Goal: Transaction & Acquisition: Download file/media

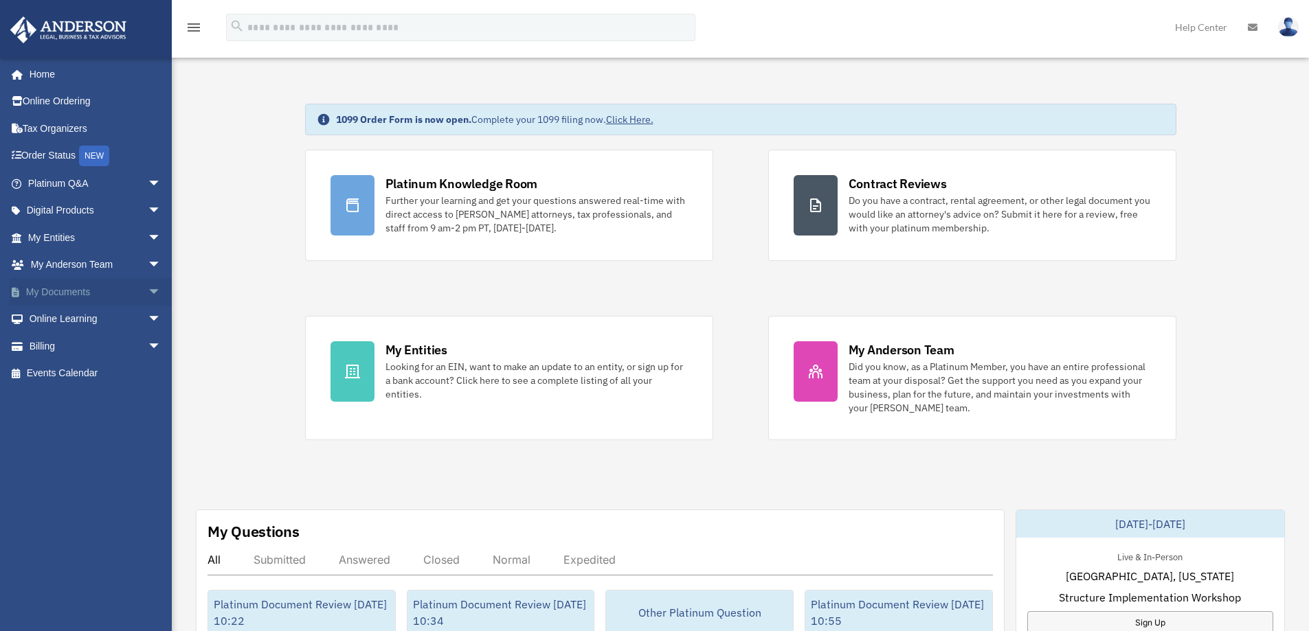
click at [148, 295] on span "arrow_drop_down" at bounding box center [161, 292] width 27 height 28
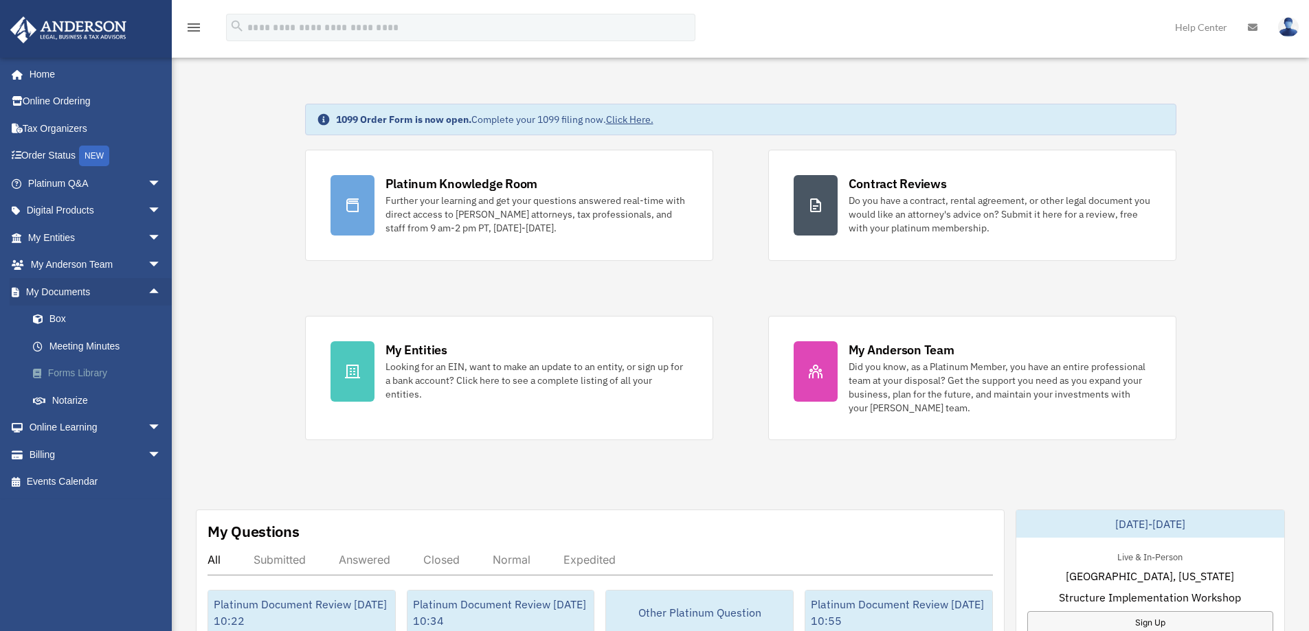
click at [91, 365] on link "Forms Library" at bounding box center [100, 373] width 163 height 27
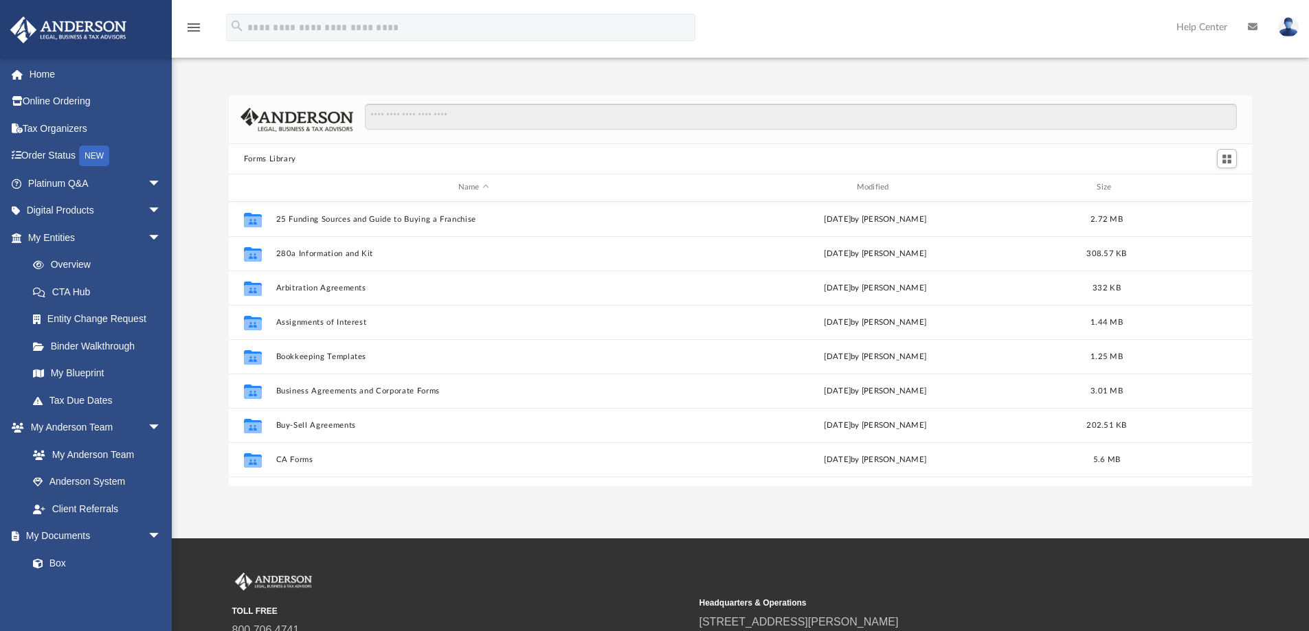
scroll to position [302, 1013]
click at [478, 115] on input "Search files and folders" at bounding box center [801, 117] width 872 height 26
type input "**********"
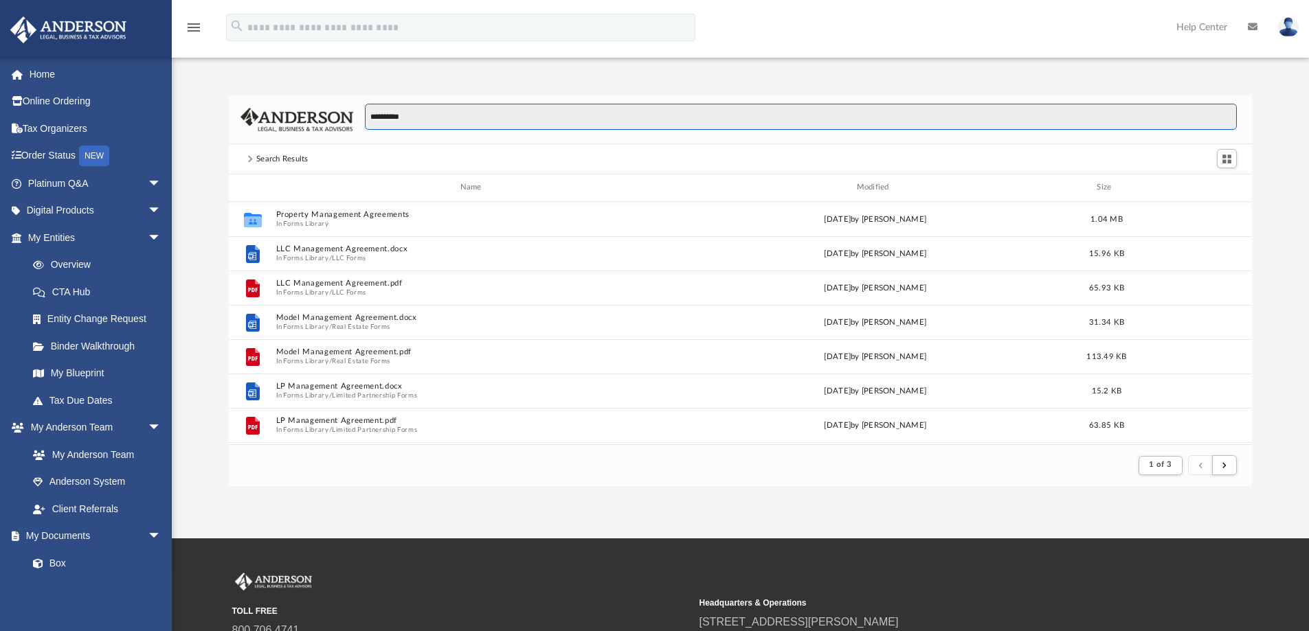
scroll to position [260, 1013]
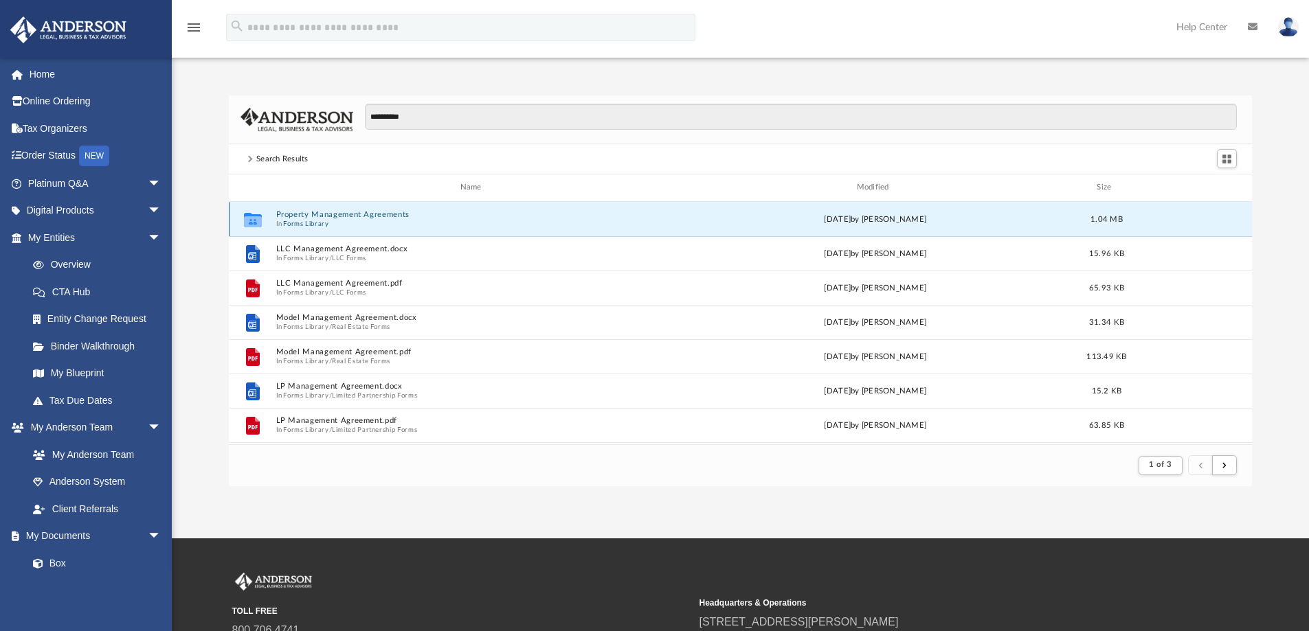
click at [354, 214] on button "Property Management Agreements" at bounding box center [473, 214] width 396 height 9
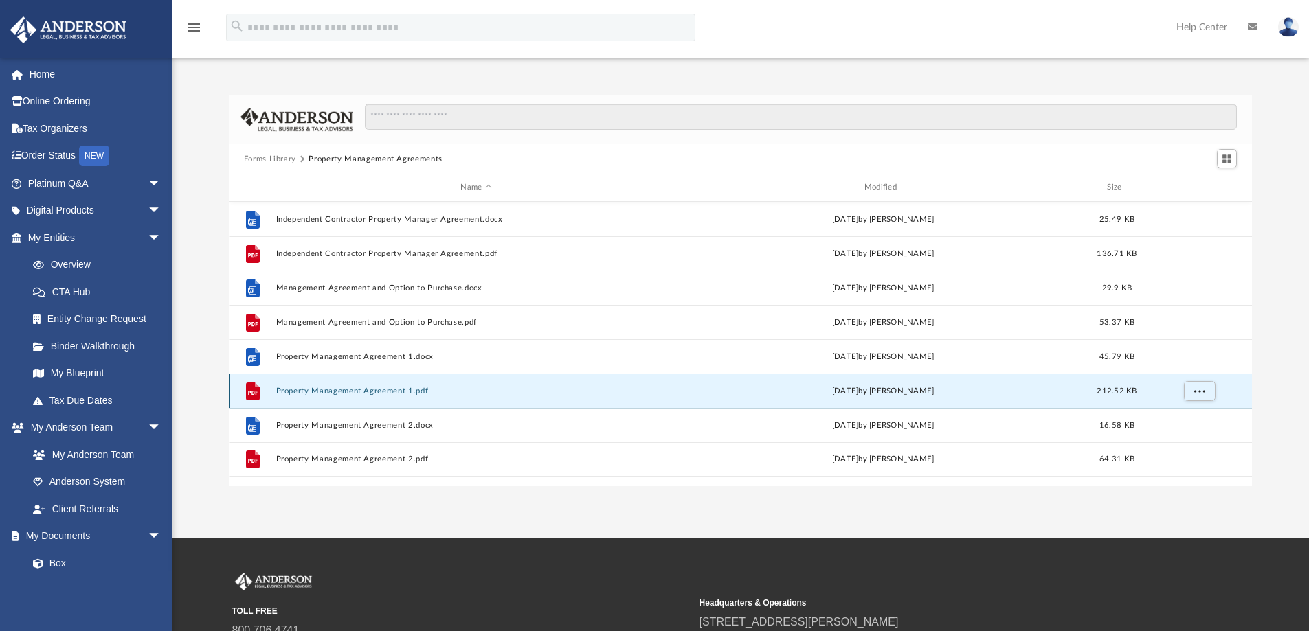
click at [367, 389] on button "Property Management Agreement 1.pdf" at bounding box center [475, 391] width 400 height 9
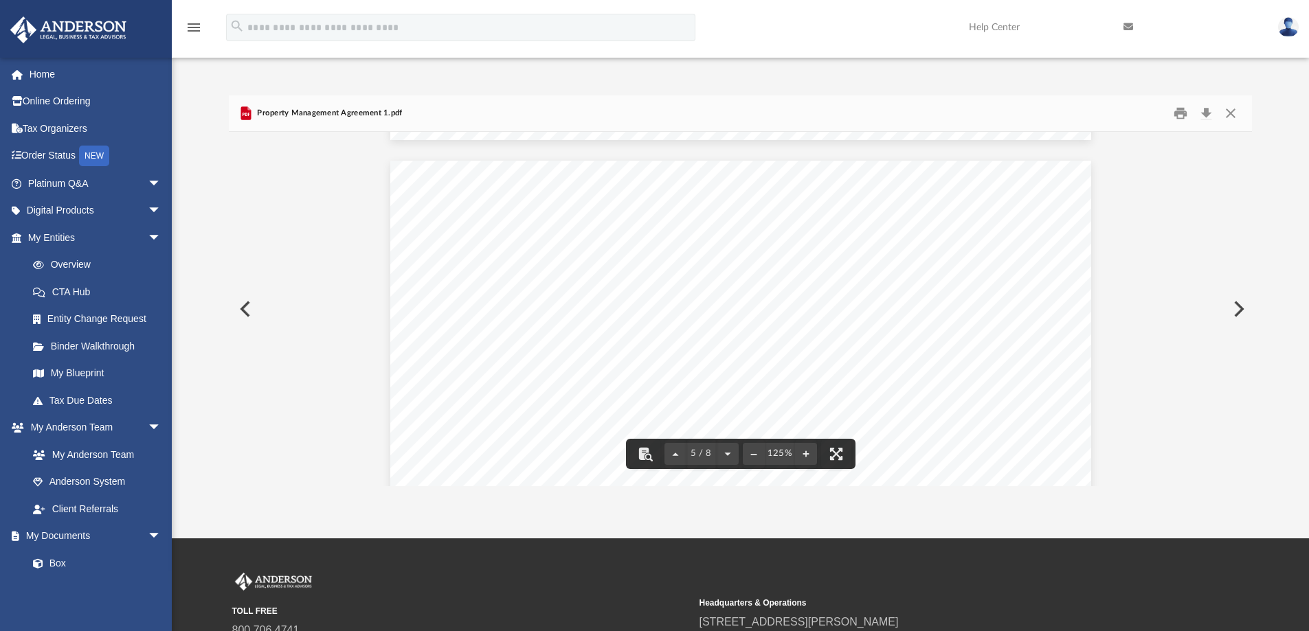
scroll to position [3858, 0]
click at [605, 308] on div "Property Management Agreement Page 5 of 8 minimum management fee. Management fe…" at bounding box center [740, 447] width 701 height 907
click at [596, 318] on div "Property Management Agreement Page 5 of 8 minimum management fee. Management fe…" at bounding box center [740, 447] width 701 height 907
drag, startPoint x: 1237, startPoint y: 115, endPoint x: 1228, endPoint y: 122, distance: 10.7
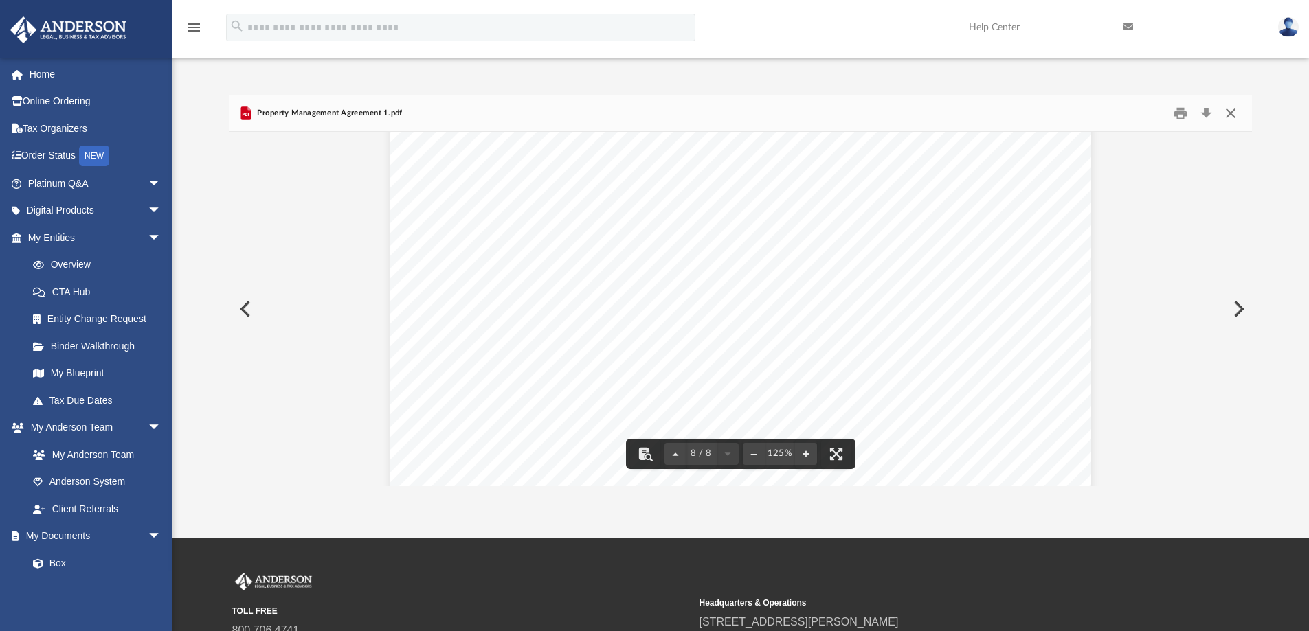
click at [1237, 113] on button "Close" at bounding box center [1230, 113] width 25 height 21
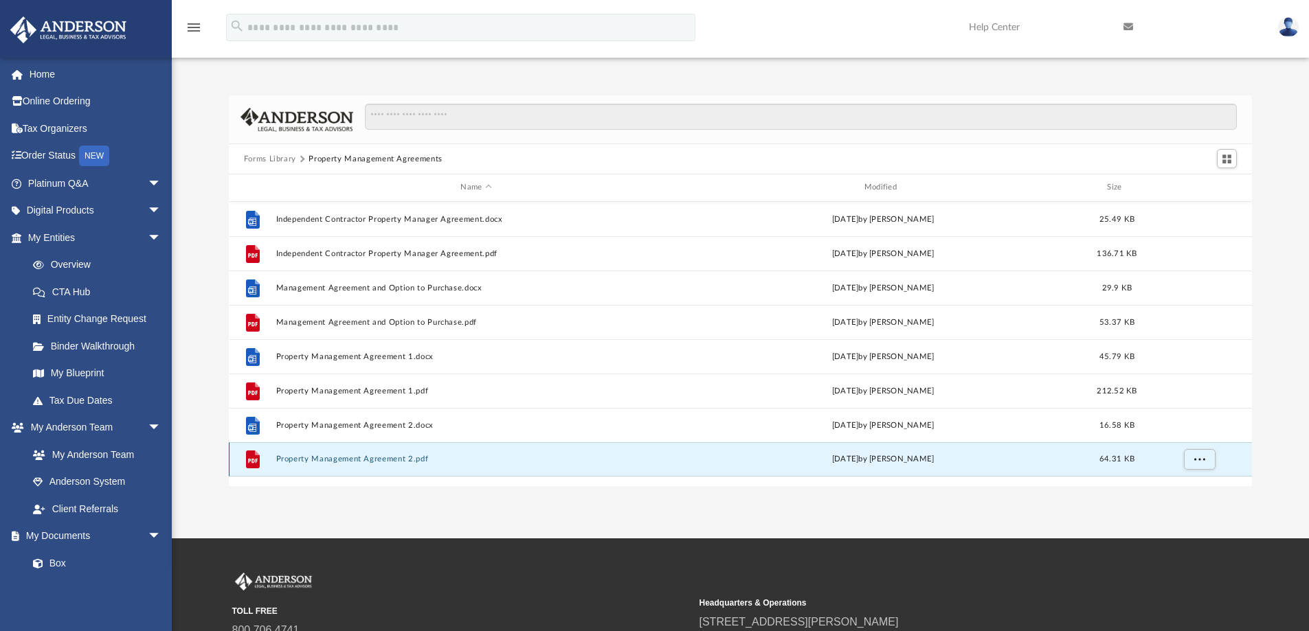
click at [363, 462] on button "Property Management Agreement 2.pdf" at bounding box center [475, 459] width 400 height 9
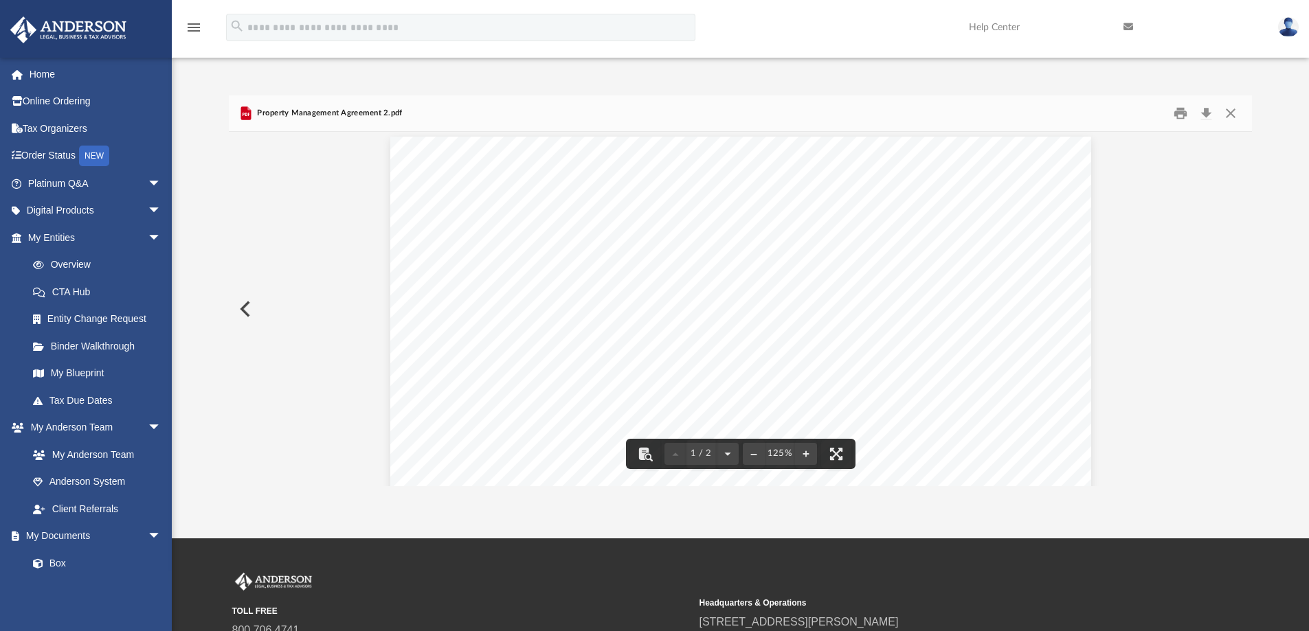
scroll to position [0, 0]
click at [1230, 114] on button "Close" at bounding box center [1230, 113] width 25 height 21
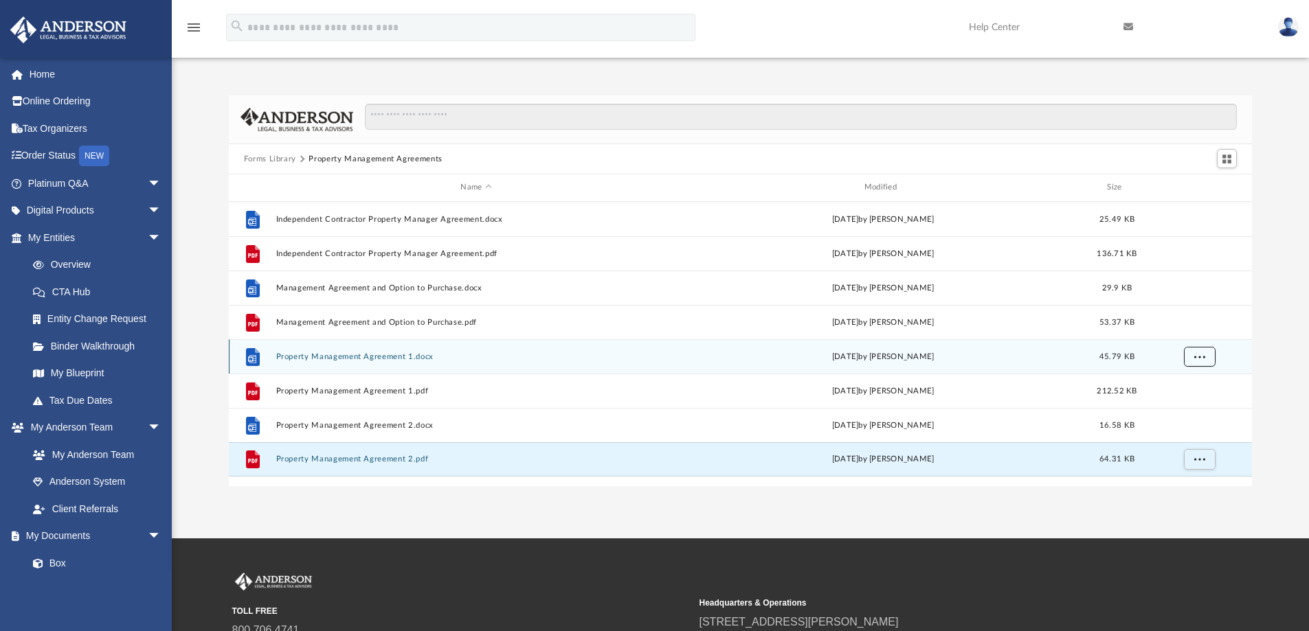
click at [1196, 355] on span "More options" at bounding box center [1198, 356] width 11 height 8
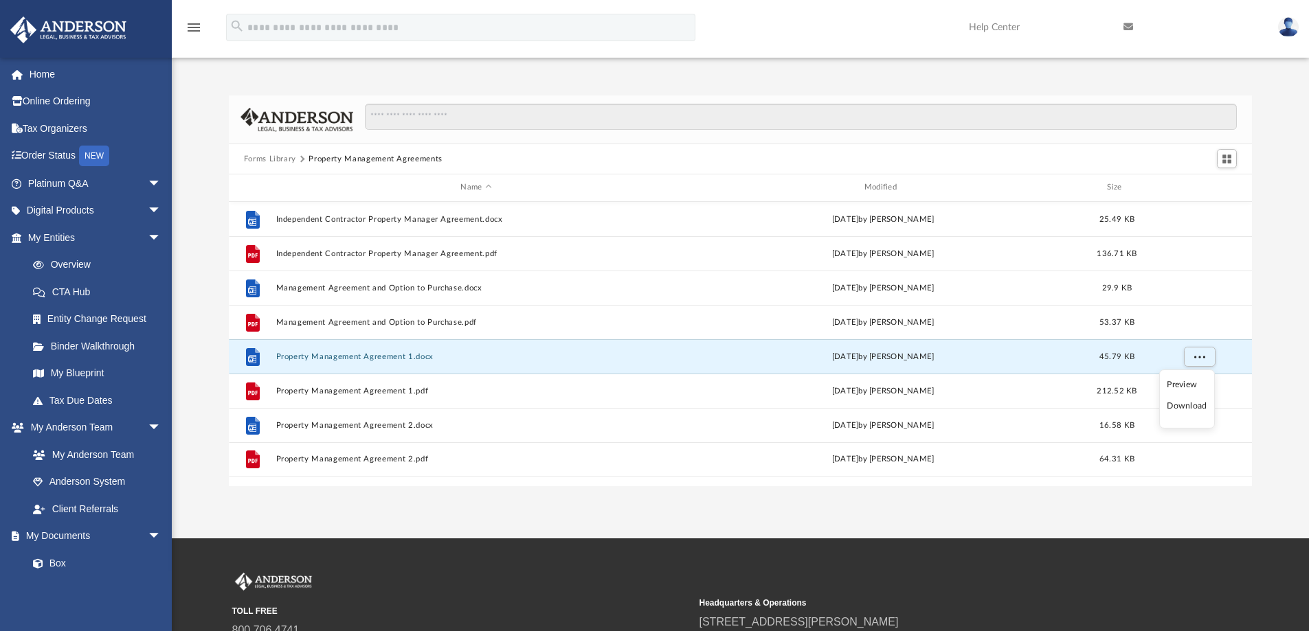
click at [1190, 407] on li "Download" at bounding box center [1186, 406] width 40 height 14
